Goal: Find specific page/section: Find specific page/section

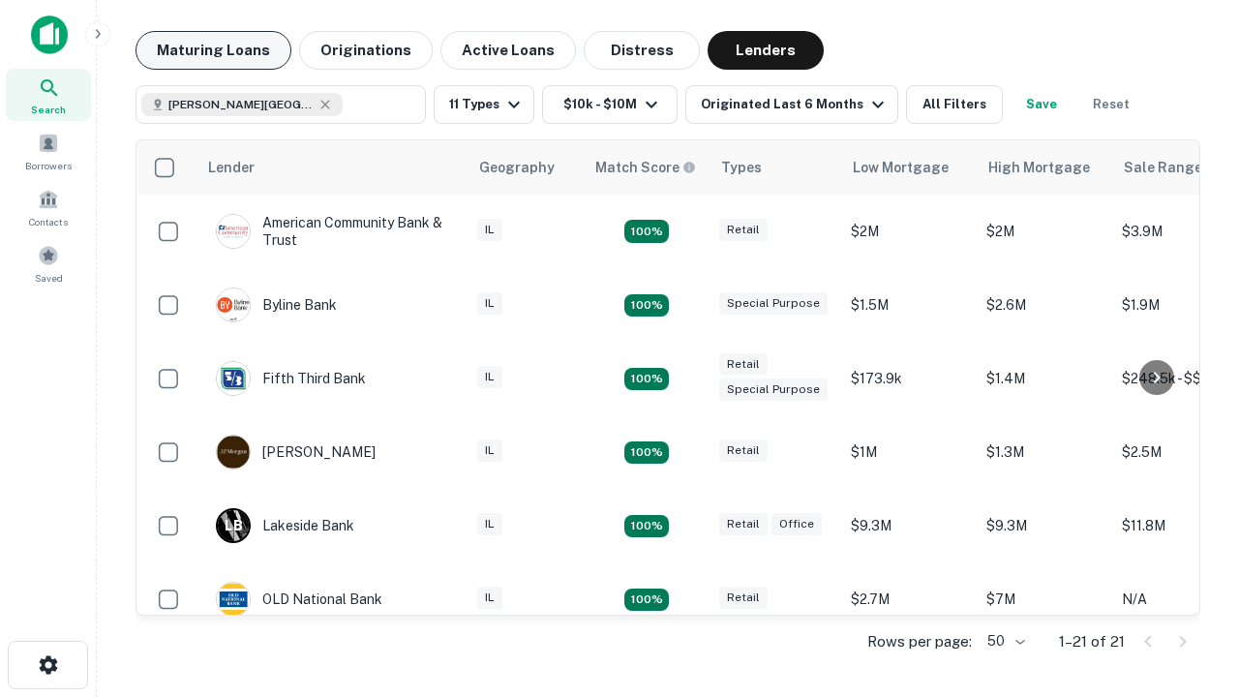
click at [213, 50] on button "Maturing Loans" at bounding box center [213, 50] width 156 height 39
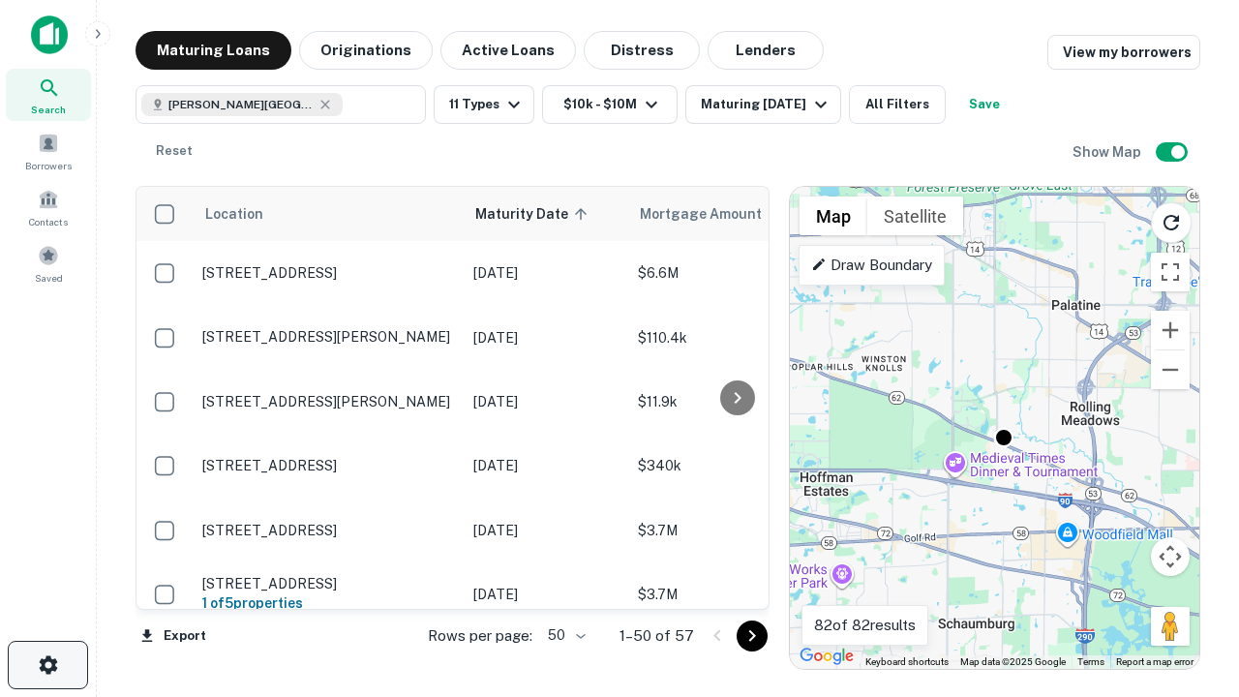
click at [47, 665] on icon "button" at bounding box center [48, 664] width 23 height 23
